Goal: Information Seeking & Learning: Compare options

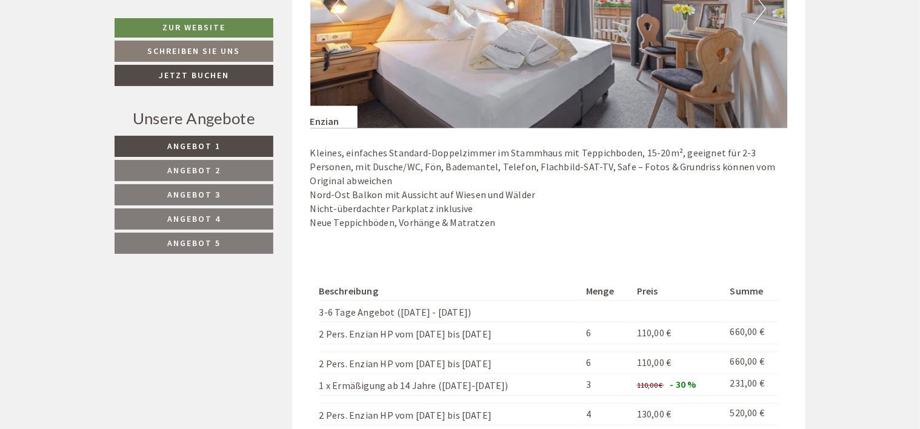
scroll to position [1454, 0]
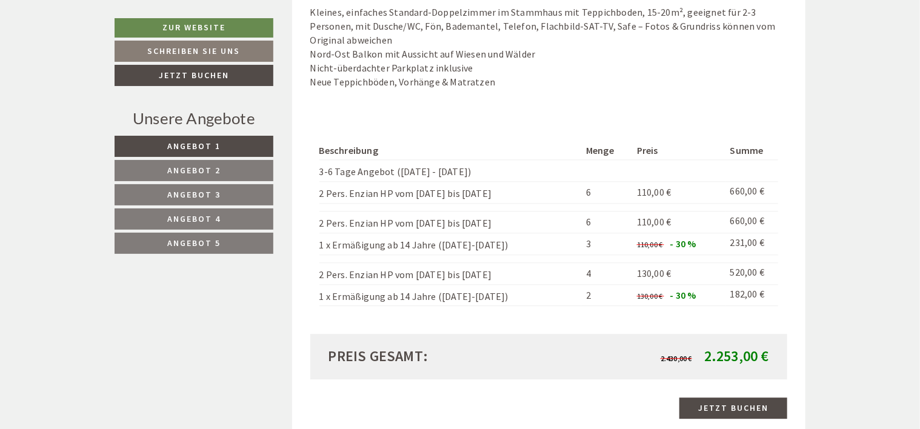
click at [208, 165] on span "Angebot 2" at bounding box center [193, 170] width 53 height 11
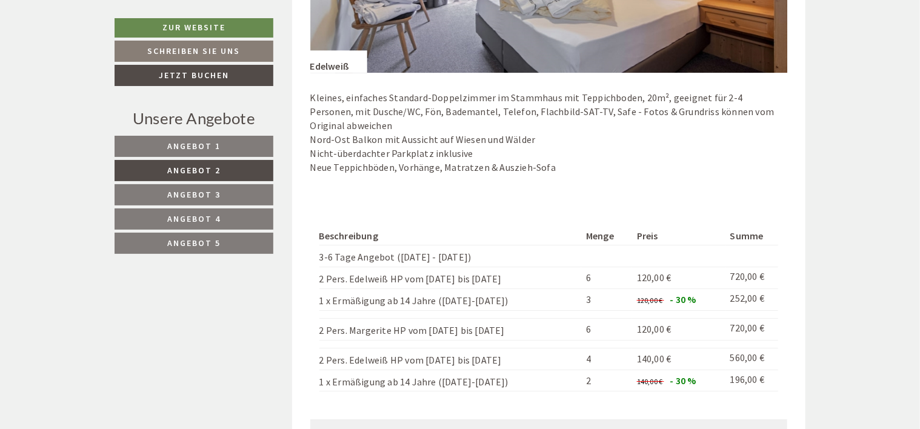
scroll to position [1923, 0]
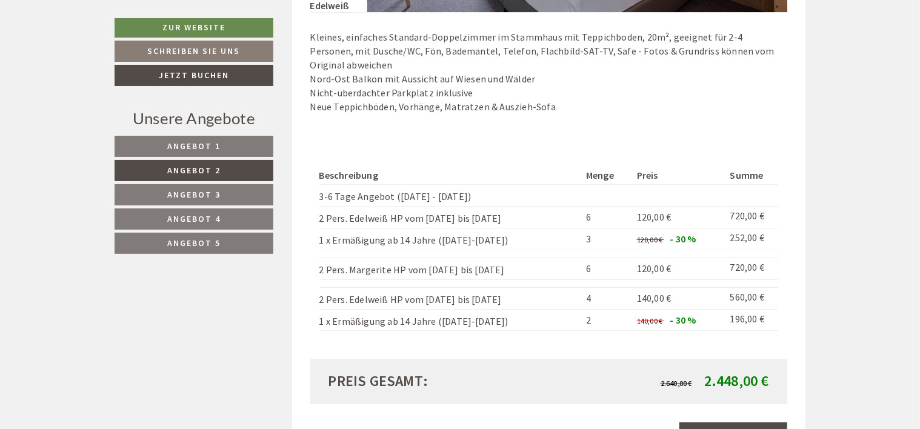
click at [193, 191] on span "Angebot 3" at bounding box center [193, 194] width 53 height 11
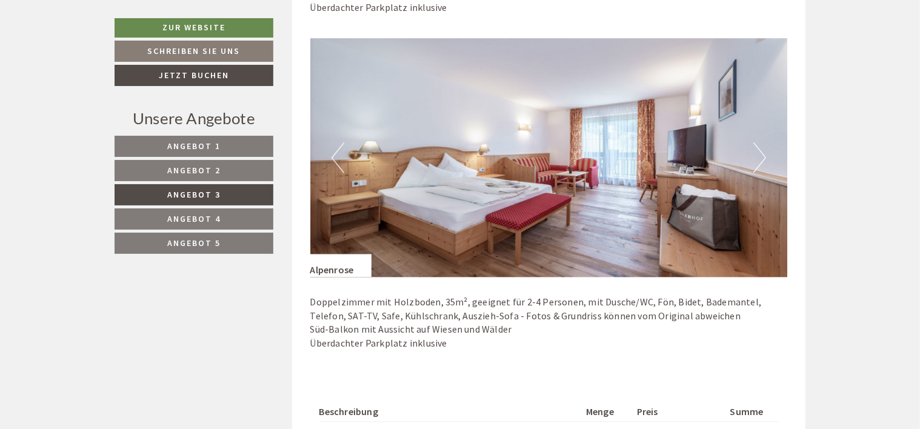
scroll to position [1135, 0]
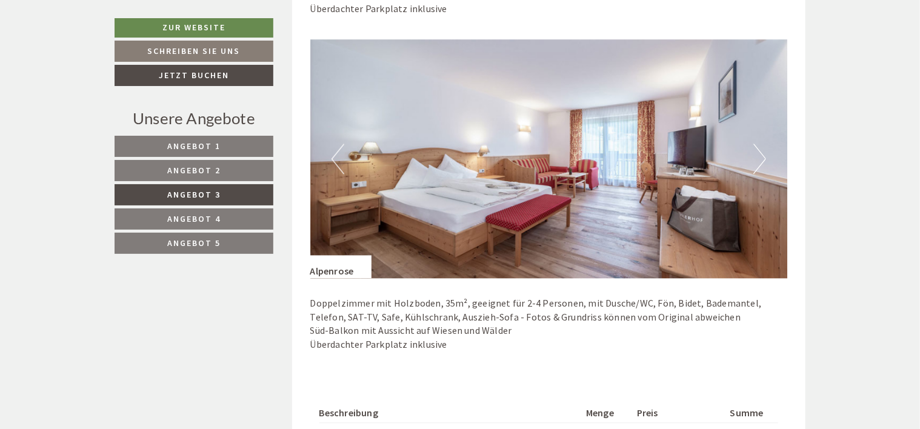
click at [226, 217] on link "Angebot 4" at bounding box center [193, 218] width 159 height 21
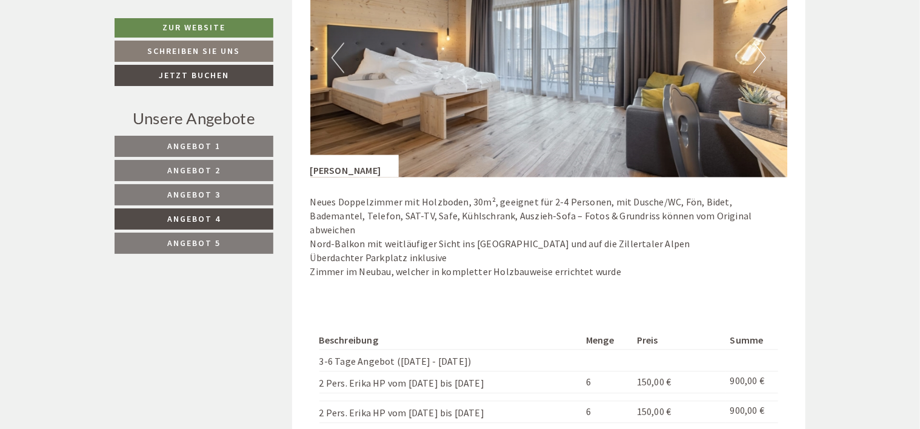
scroll to position [1256, 0]
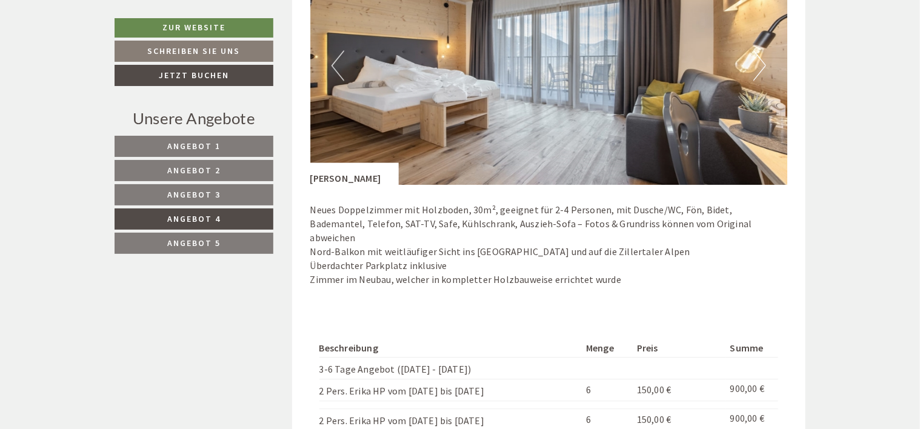
click at [227, 194] on link "Angebot 3" at bounding box center [193, 194] width 159 height 21
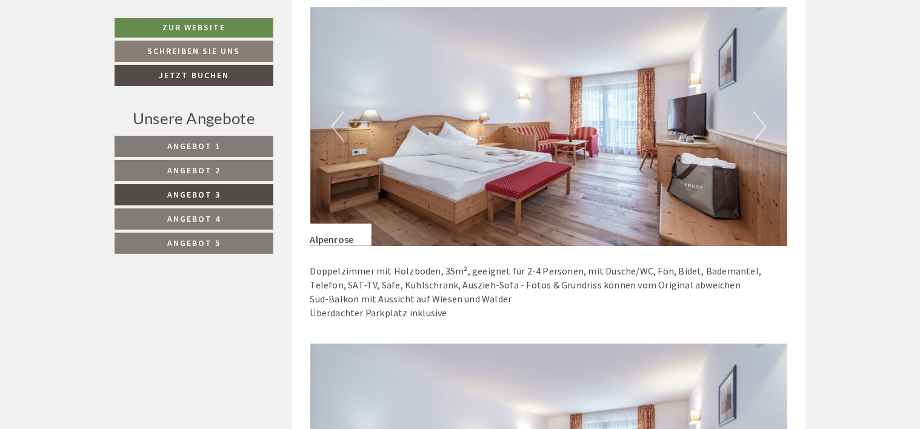
scroll to position [832, 0]
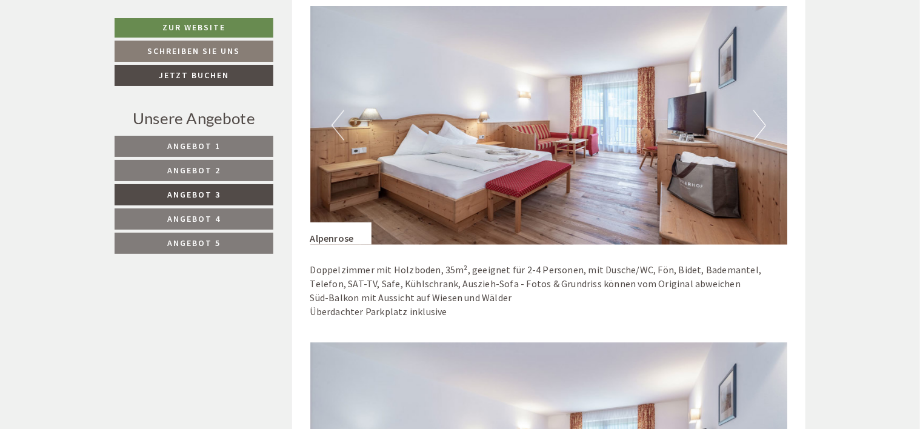
click at [209, 240] on span "Angebot 5" at bounding box center [193, 242] width 53 height 11
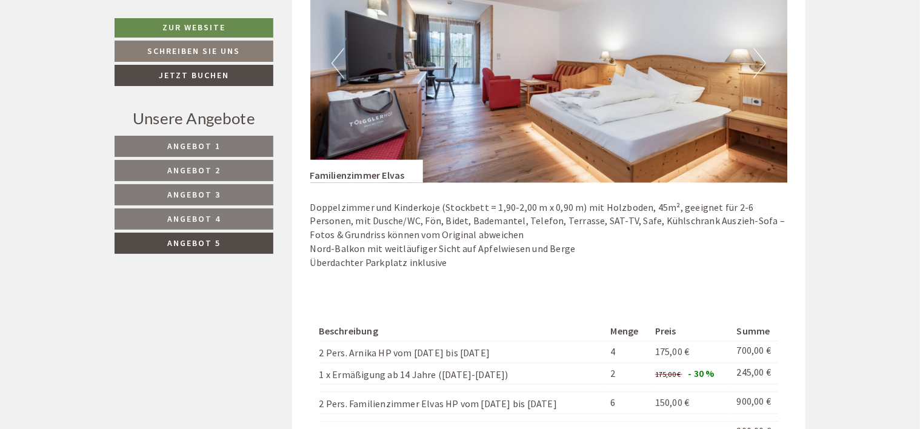
scroll to position [1196, 0]
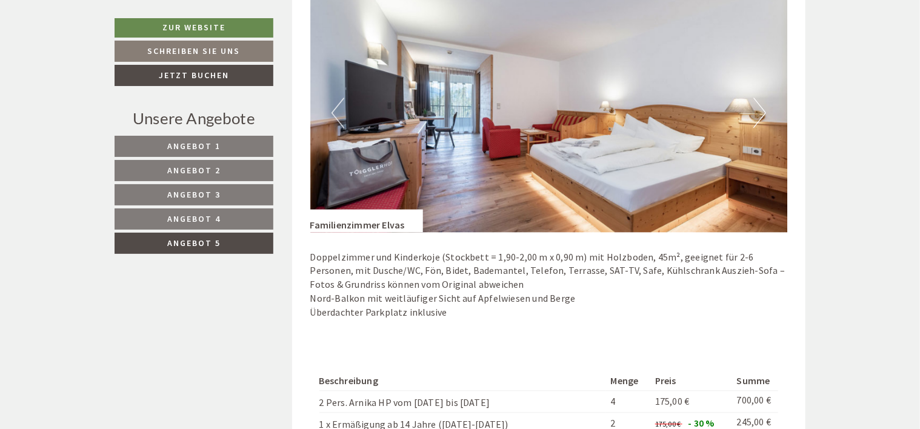
click at [760, 118] on button "Next" at bounding box center [759, 113] width 13 height 30
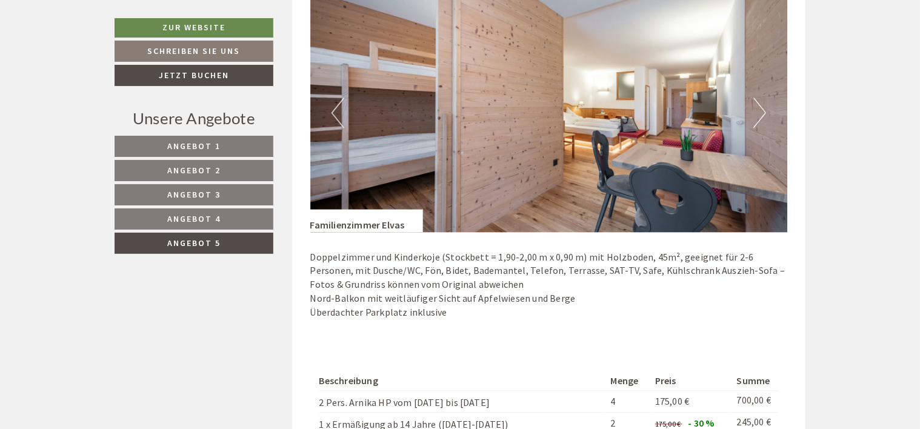
click at [760, 119] on button "Next" at bounding box center [759, 113] width 13 height 30
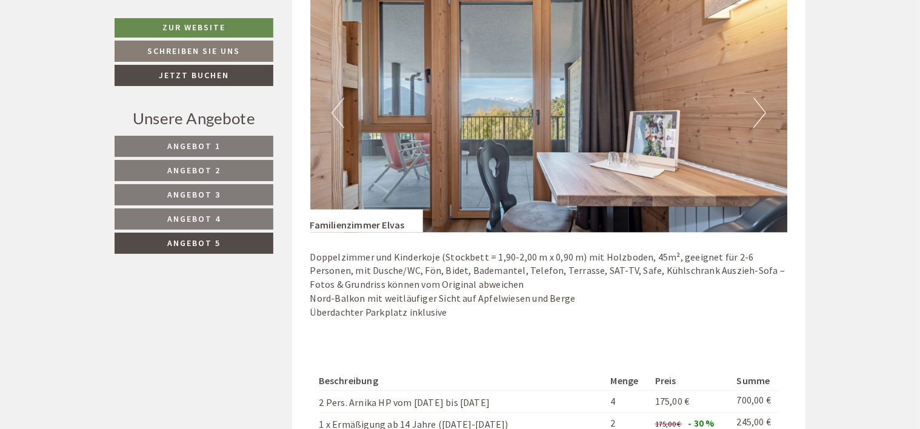
click at [760, 119] on button "Next" at bounding box center [759, 113] width 13 height 30
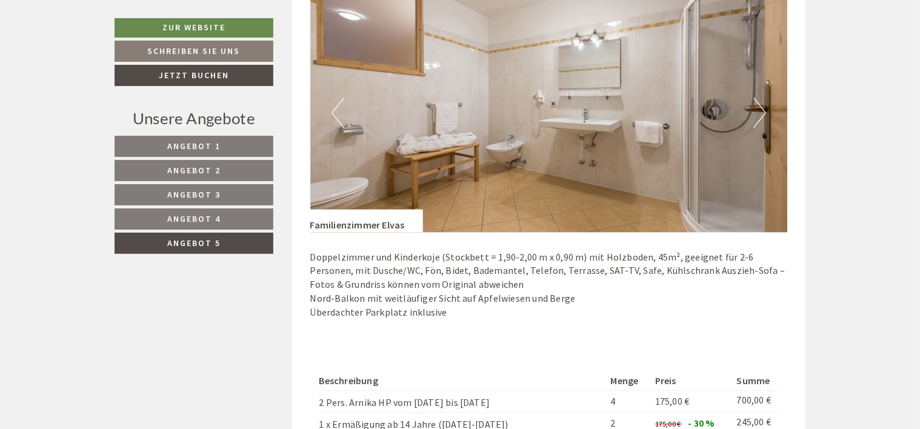
click at [760, 120] on button "Next" at bounding box center [759, 113] width 13 height 30
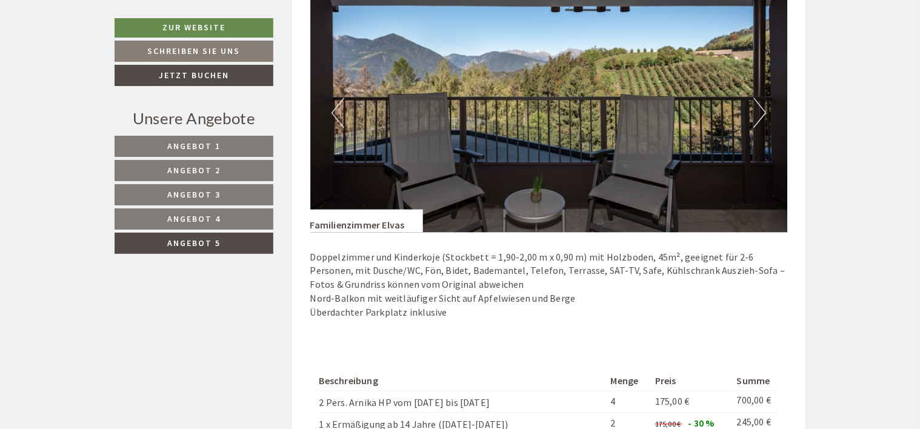
click at [760, 120] on button "Next" at bounding box center [759, 113] width 13 height 30
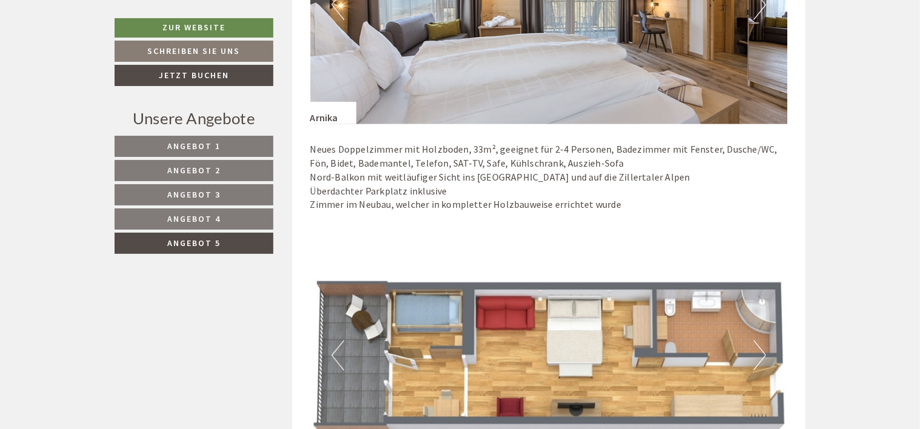
scroll to position [954, 0]
click at [223, 214] on link "Angebot 4" at bounding box center [193, 218] width 159 height 21
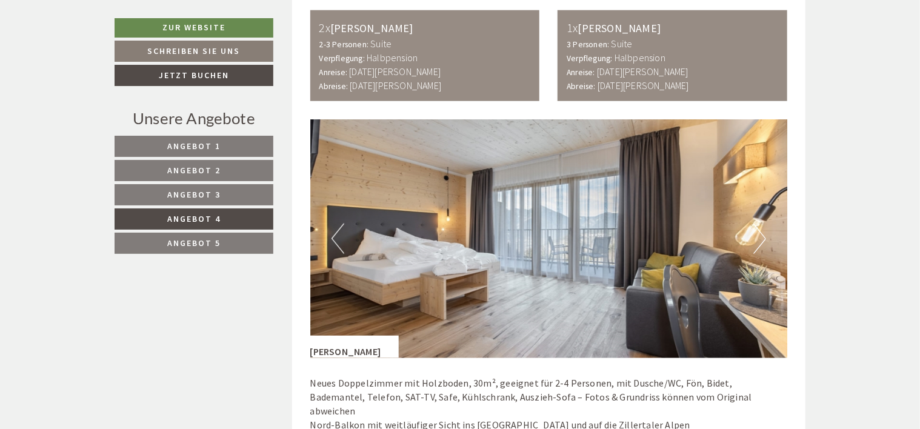
scroll to position [711, 0]
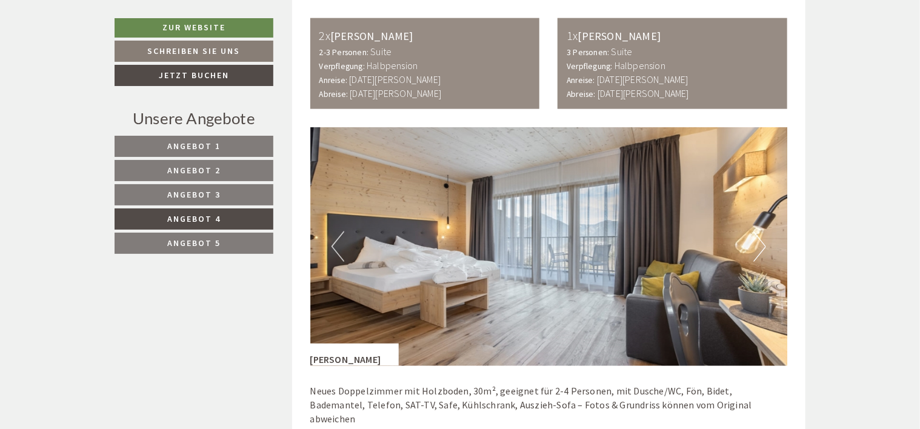
click at [761, 248] on button "Next" at bounding box center [759, 246] width 13 height 30
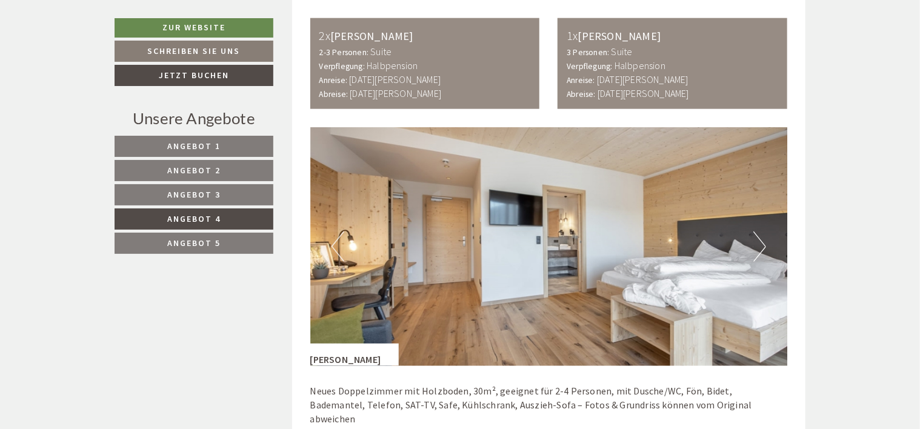
click at [761, 248] on button "Next" at bounding box center [759, 246] width 13 height 30
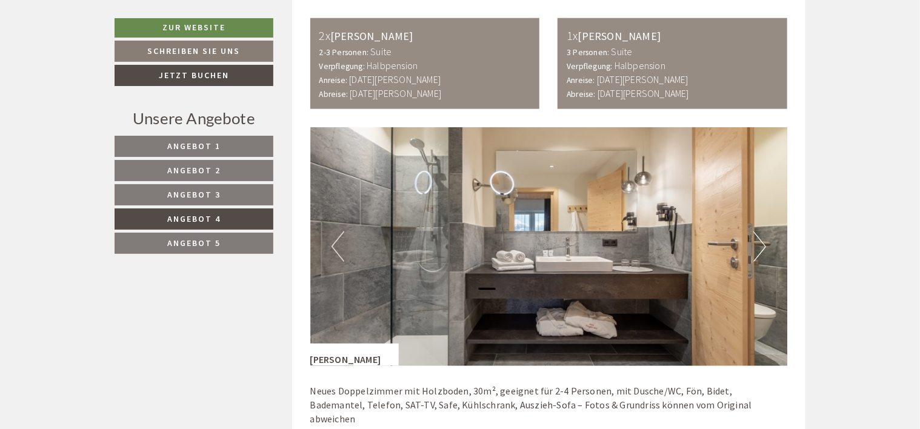
click at [761, 248] on button "Next" at bounding box center [759, 246] width 13 height 30
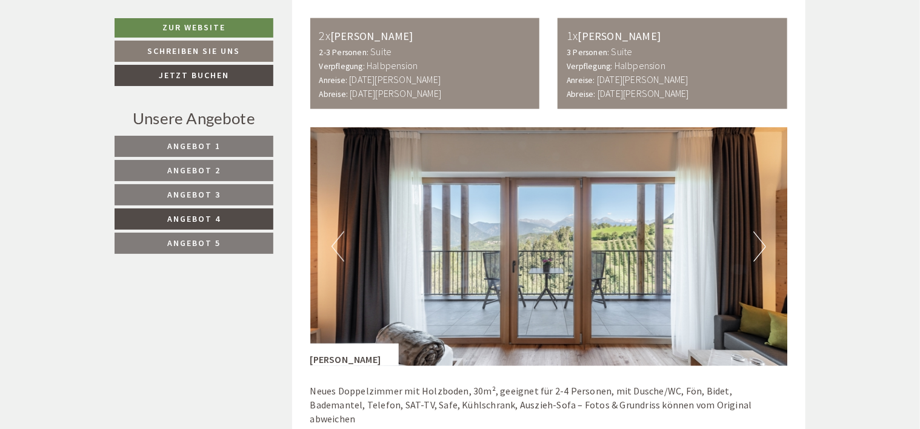
click at [761, 248] on button "Next" at bounding box center [759, 246] width 13 height 30
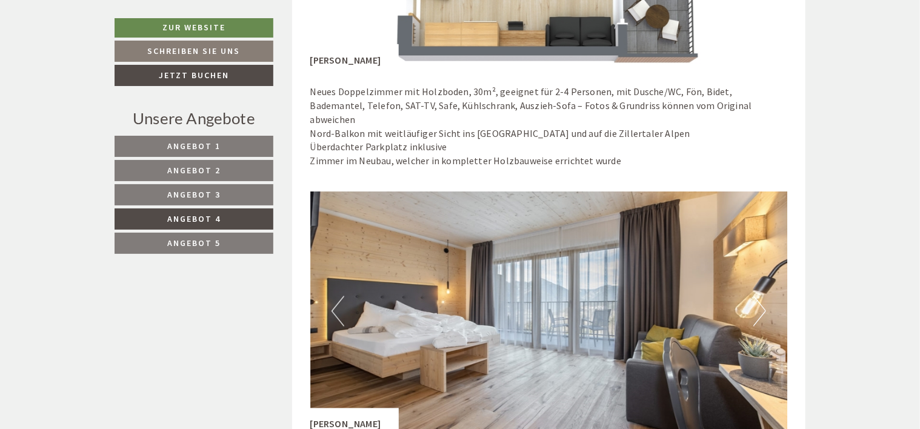
scroll to position [1075, 0]
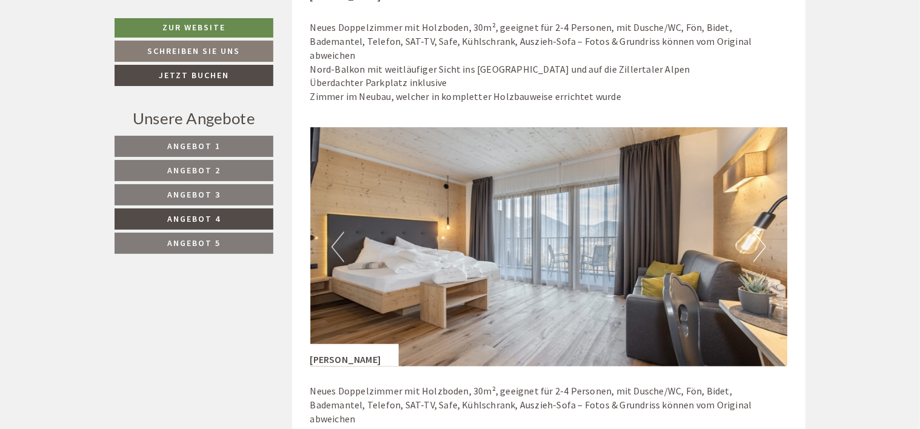
click at [217, 240] on span "Angebot 5" at bounding box center [193, 242] width 53 height 11
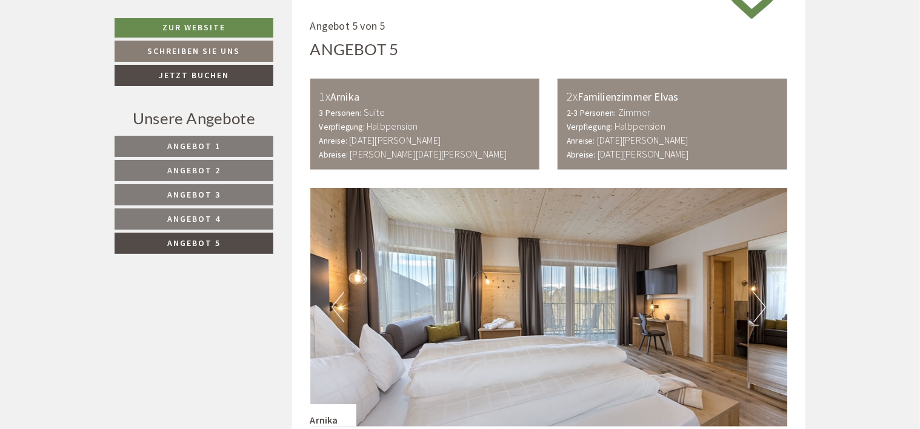
click at [757, 305] on button "Next" at bounding box center [759, 307] width 13 height 30
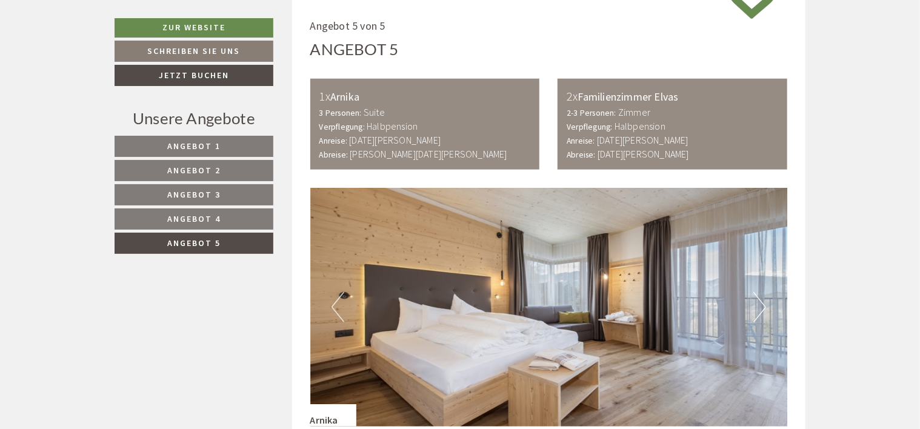
click at [757, 305] on button "Next" at bounding box center [759, 307] width 13 height 30
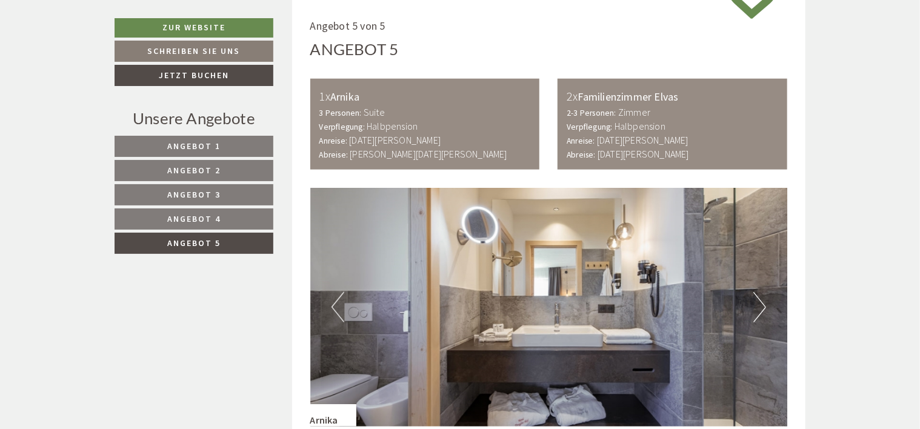
click at [757, 305] on button "Next" at bounding box center [759, 307] width 13 height 30
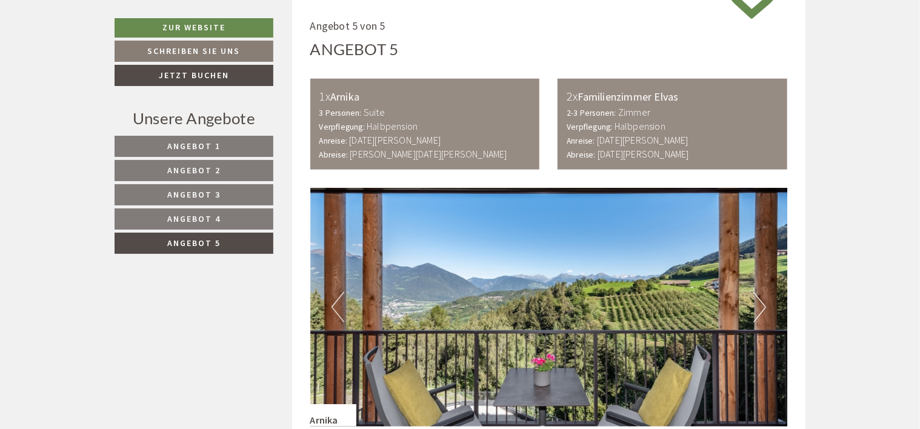
click at [757, 305] on button "Next" at bounding box center [759, 307] width 13 height 30
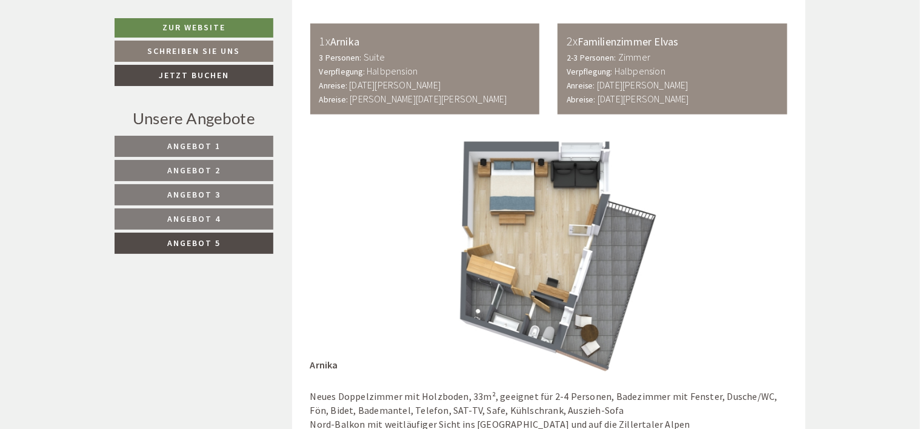
scroll to position [772, 0]
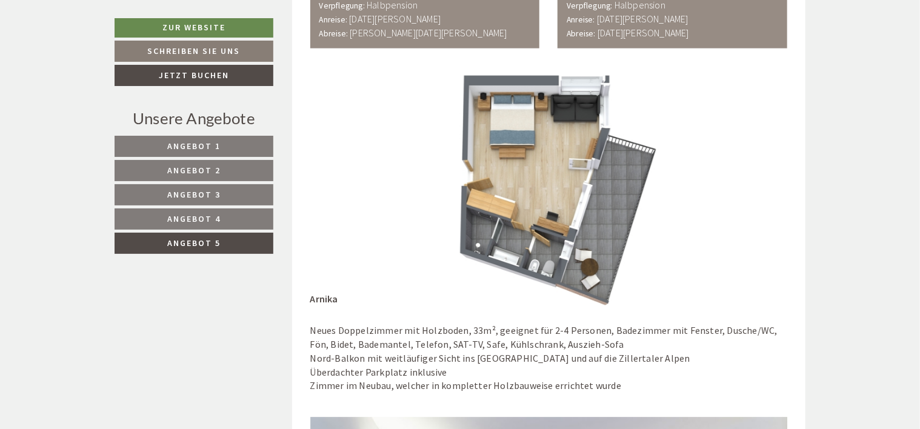
click at [222, 215] on link "Angebot 4" at bounding box center [193, 218] width 159 height 21
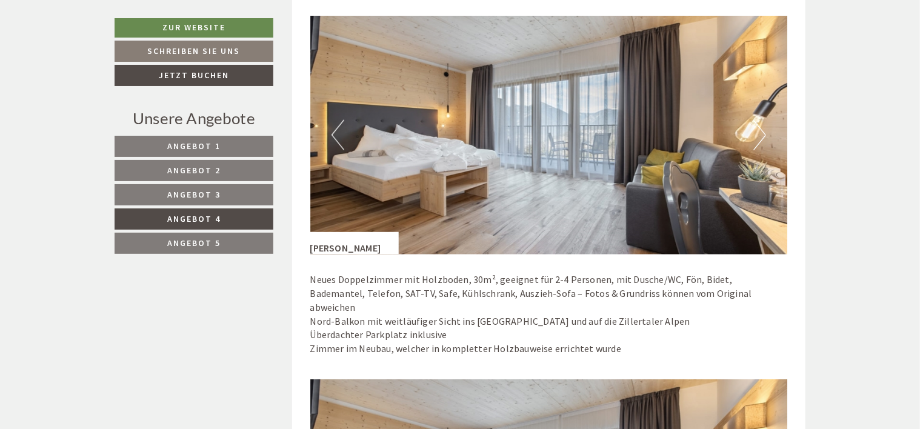
scroll to position [832, 0]
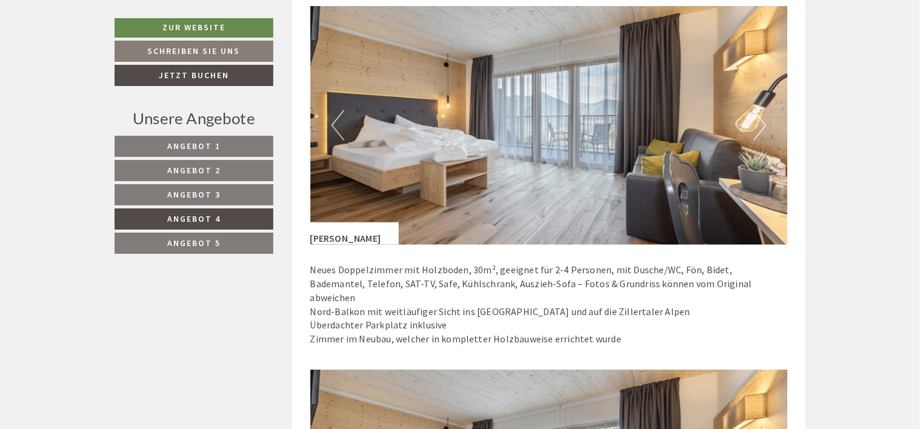
click at [240, 195] on link "Angebot 3" at bounding box center [193, 194] width 159 height 21
